Goal: Find specific page/section: Find specific page/section

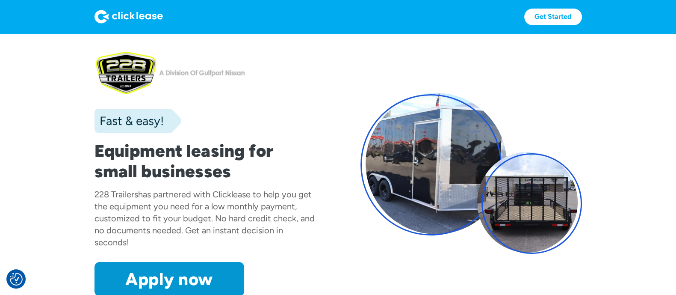
click at [98, 192] on div "228 Trailers" at bounding box center [116, 194] width 44 height 10
drag, startPoint x: 98, startPoint y: 192, endPoint x: 130, endPoint y: 191, distance: 32.1
click at [130, 191] on div "228 Trailers" at bounding box center [116, 194] width 44 height 10
drag, startPoint x: 130, startPoint y: 191, endPoint x: 94, endPoint y: 192, distance: 35.9
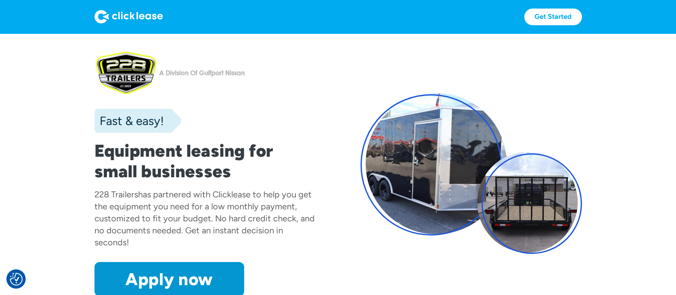
click at [94, 192] on div "228 Trailers" at bounding box center [116, 194] width 44 height 10
click at [125, 196] on div "228 Trailers" at bounding box center [116, 194] width 44 height 10
drag, startPoint x: 125, startPoint y: 196, endPoint x: 102, endPoint y: 195, distance: 23.5
click at [102, 195] on div "228 Trailers" at bounding box center [116, 194] width 44 height 10
